Goal: Task Accomplishment & Management: Manage account settings

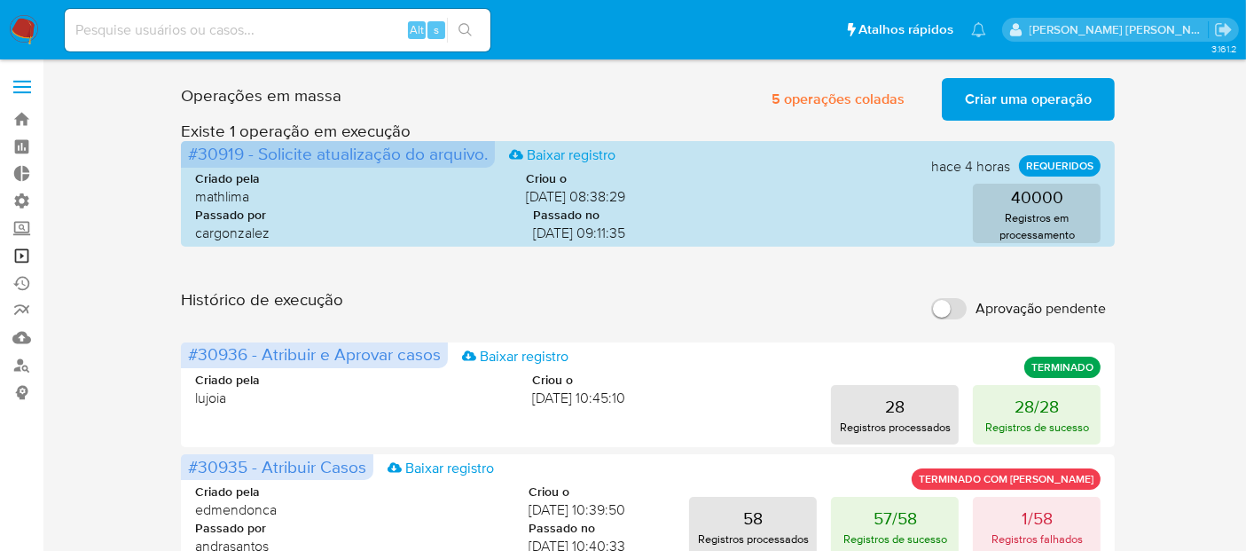
click at [24, 249] on link "Operações em massa" at bounding box center [105, 255] width 211 height 27
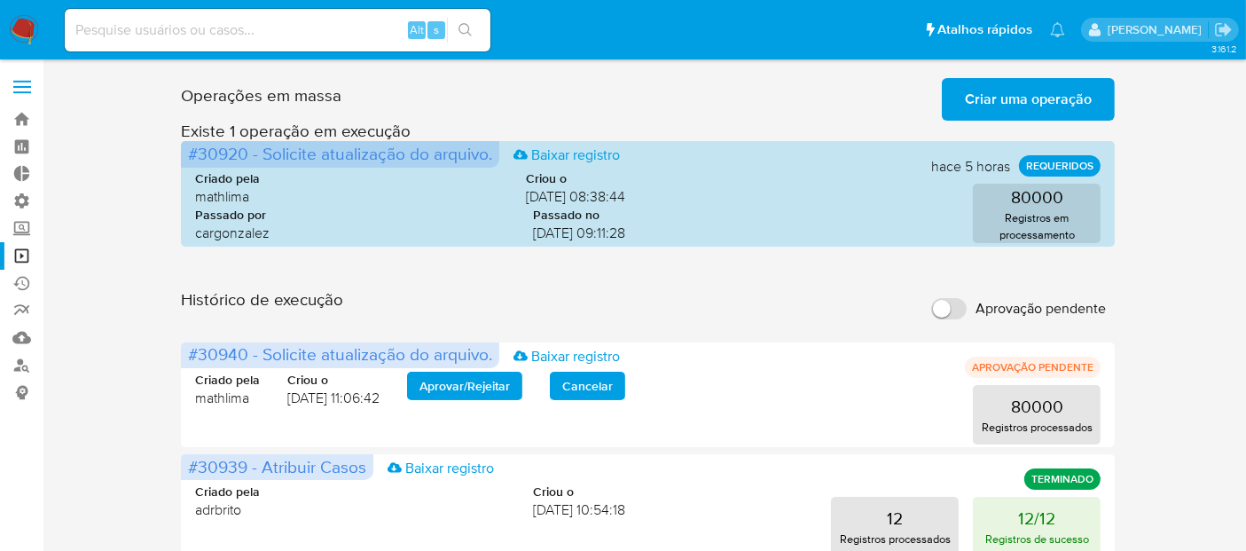
click at [854, 92] on div "Operações em massa Criar uma operação Só pode haver no máximo 5 recursos colados" at bounding box center [648, 96] width 935 height 50
click at [24, 27] on img at bounding box center [24, 30] width 30 height 30
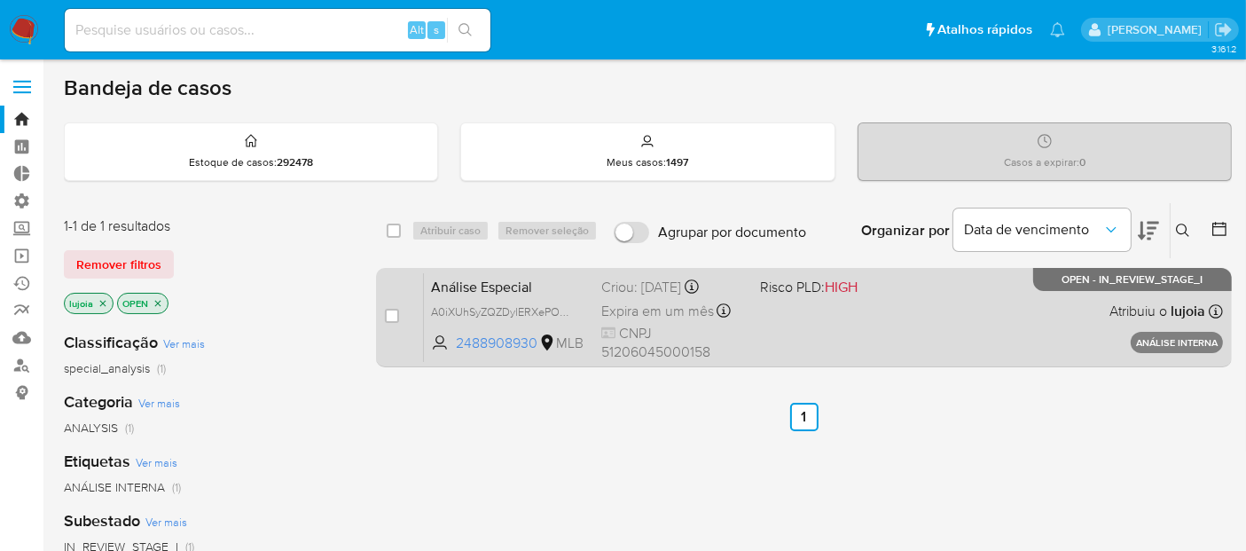
click at [846, 330] on div "Análise Especial A0iXUhSyZQZDylERXePOzXxx 2488908930 MLB Risco PLD: HIGH Criou:…" at bounding box center [823, 317] width 799 height 90
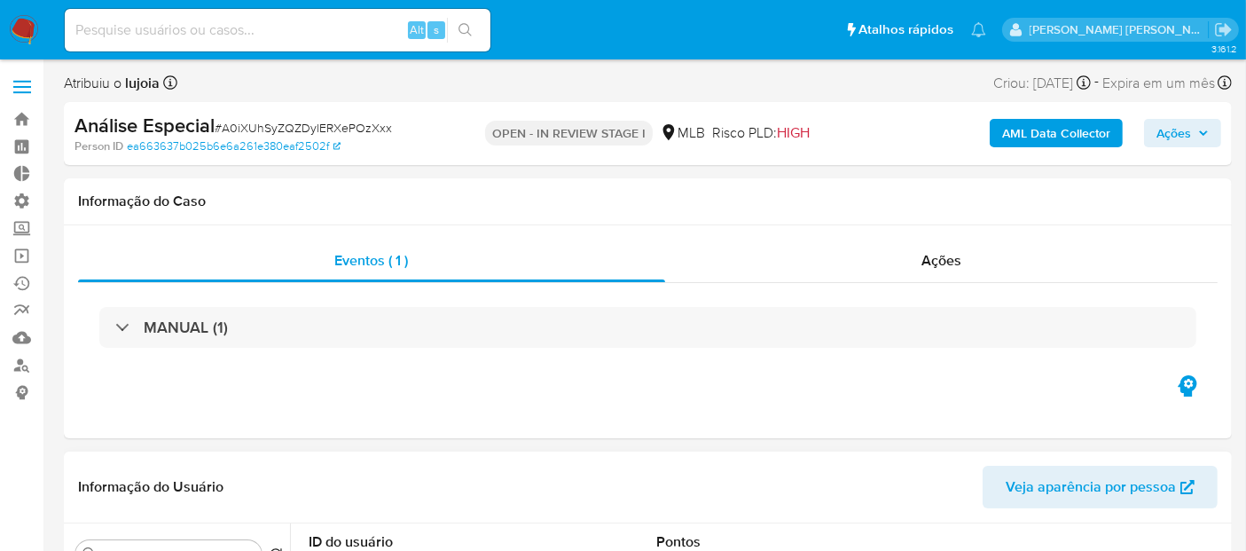
select select "10"
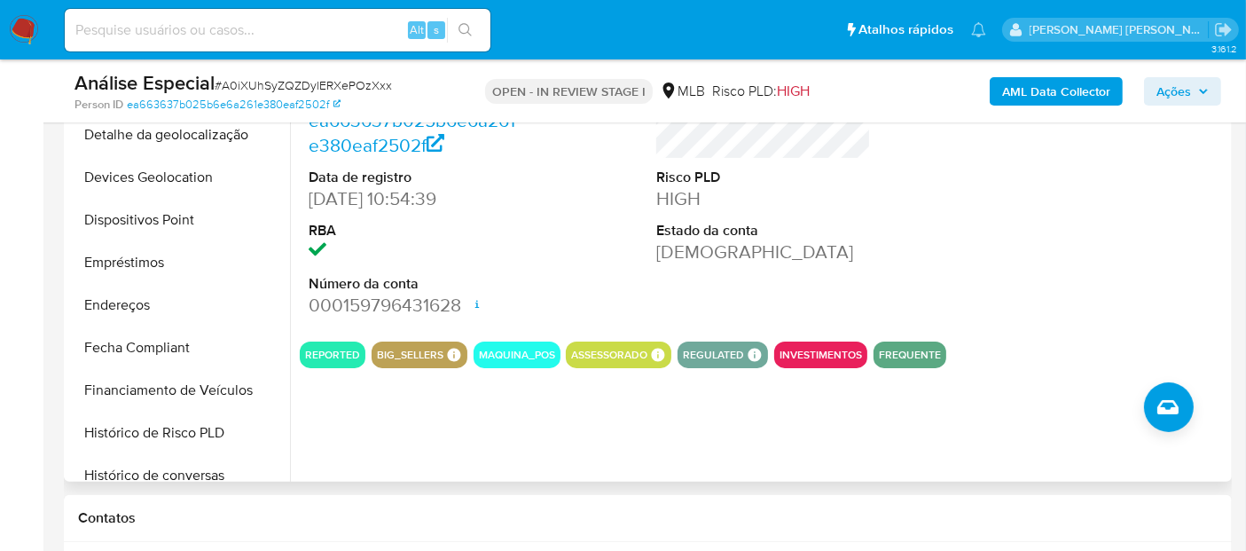
scroll to position [700, 0]
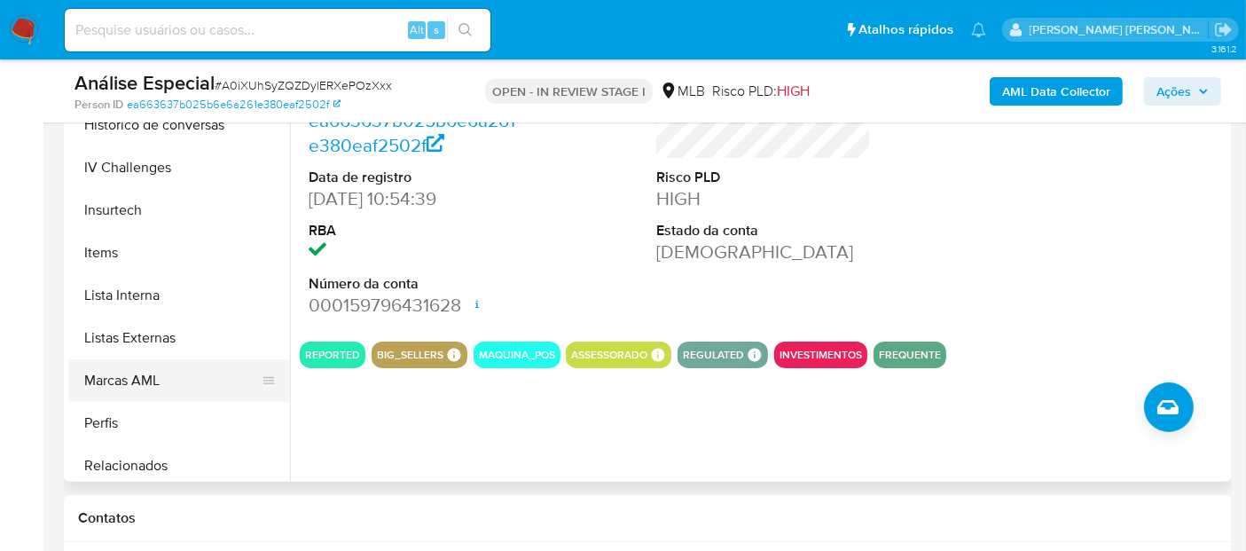
click at [181, 374] on button "Marcas AML" at bounding box center [171, 380] width 207 height 43
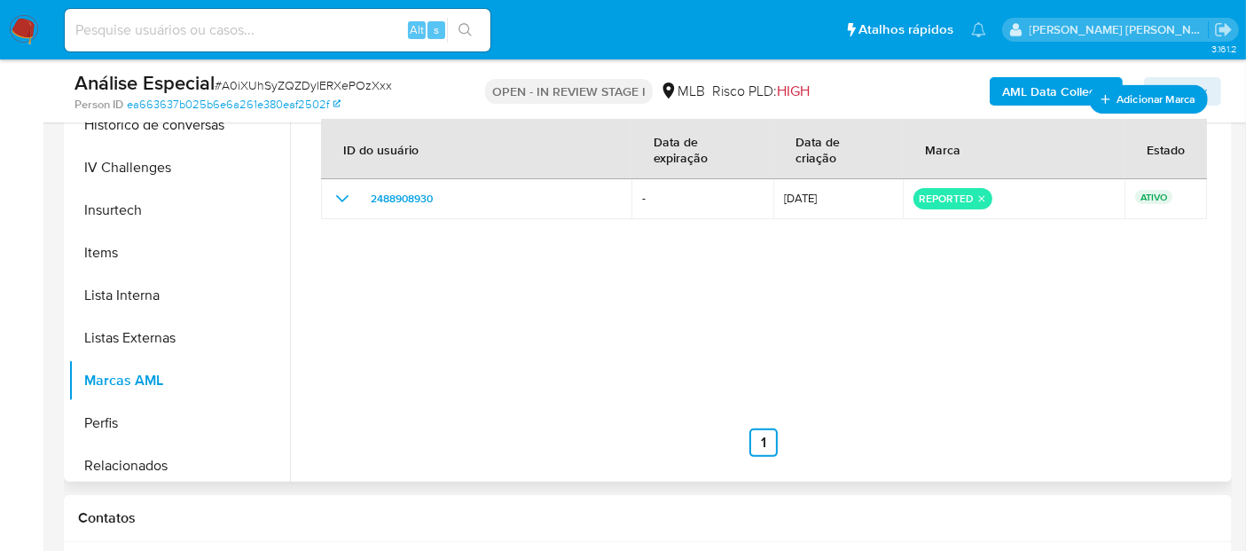
click at [1118, 91] on span "Adicionar Marca" at bounding box center [1155, 99] width 79 height 22
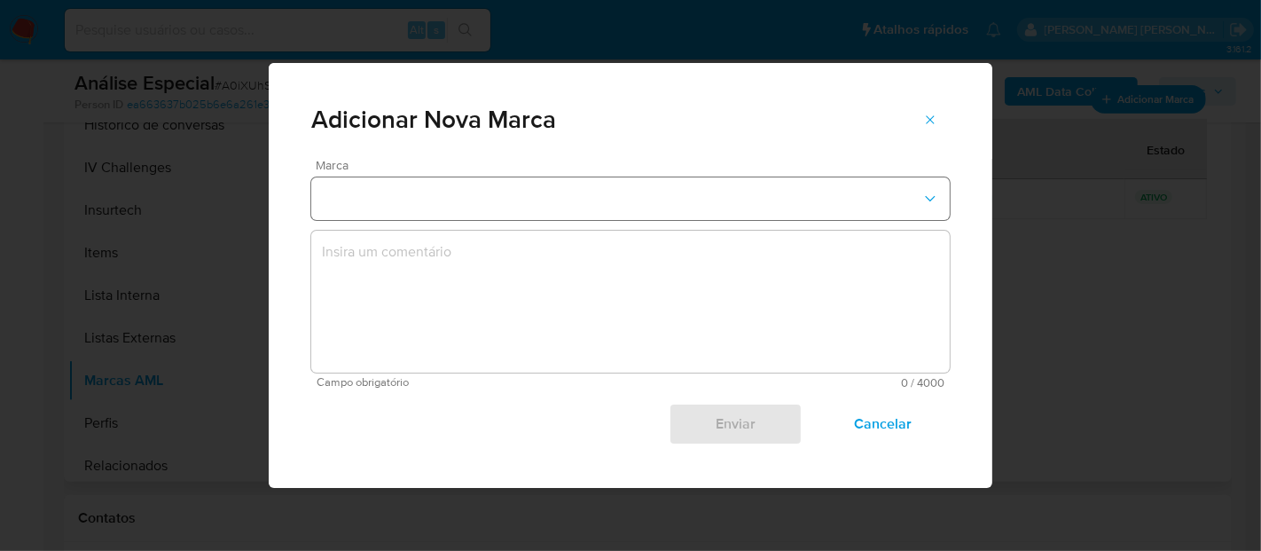
click at [896, 201] on button "marks-modal" at bounding box center [630, 198] width 638 height 43
click at [932, 123] on icon "marks-modal" at bounding box center [930, 120] width 14 height 14
